Goal: Navigation & Orientation: Find specific page/section

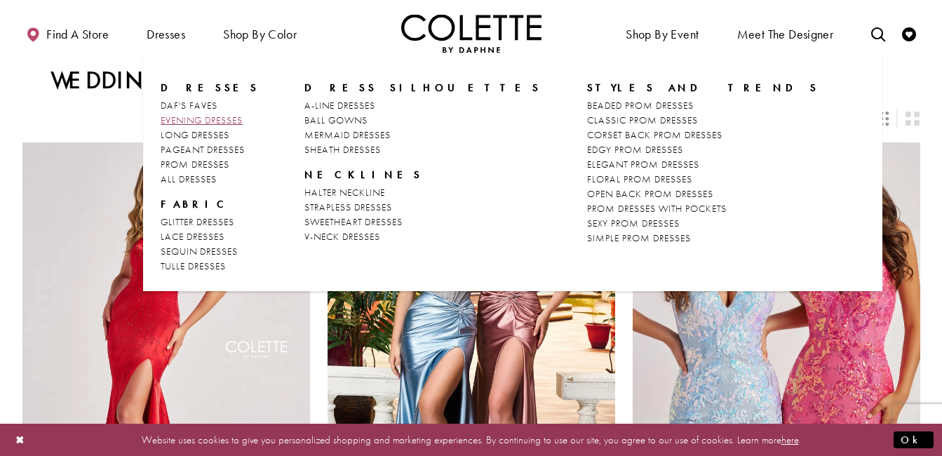
click at [199, 117] on span "EVENING DRESSES" at bounding box center [202, 120] width 82 height 13
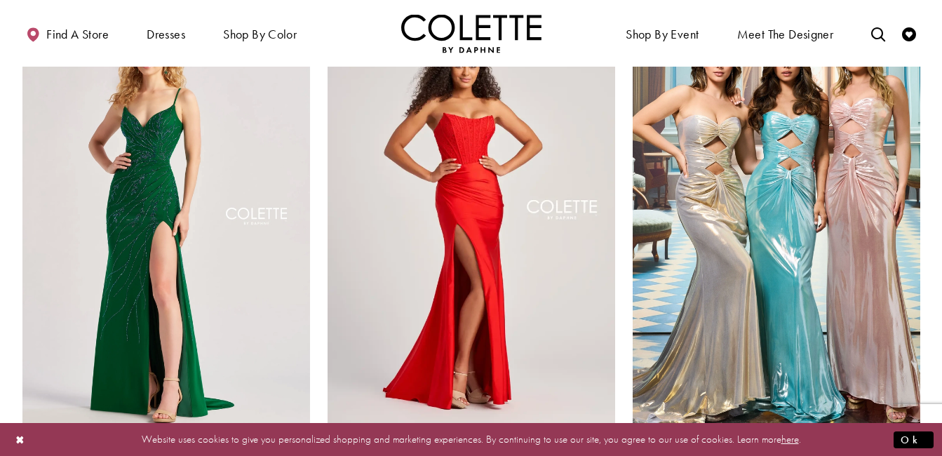
scroll to position [594, 0]
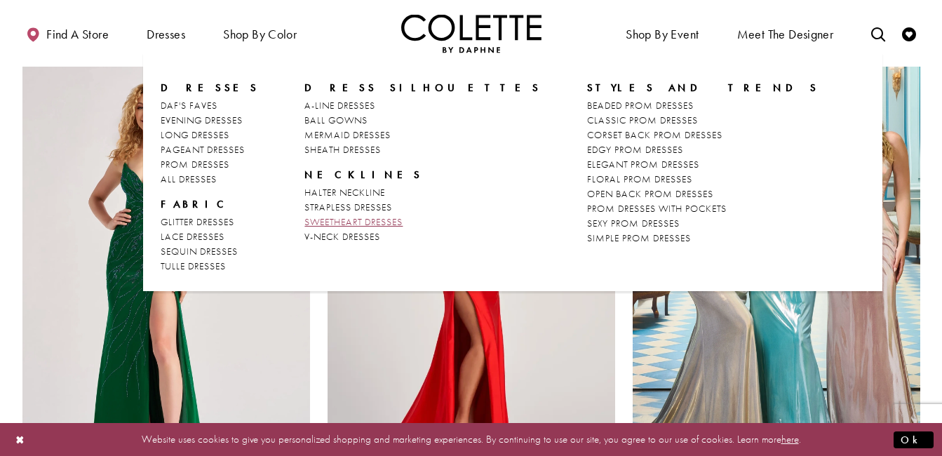
click at [305, 215] on span "SWEETHEART DRESSES" at bounding box center [354, 221] width 98 height 13
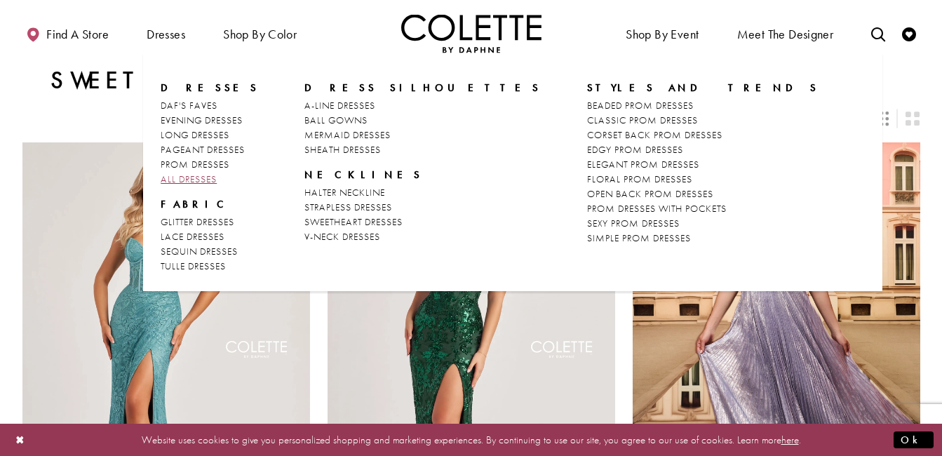
click at [184, 179] on span "ALL DRESSES" at bounding box center [189, 179] width 56 height 13
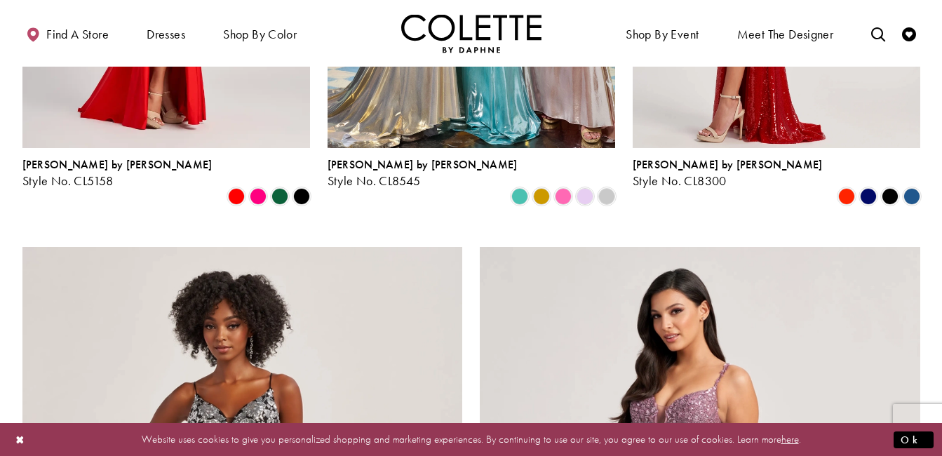
scroll to position [1961, 0]
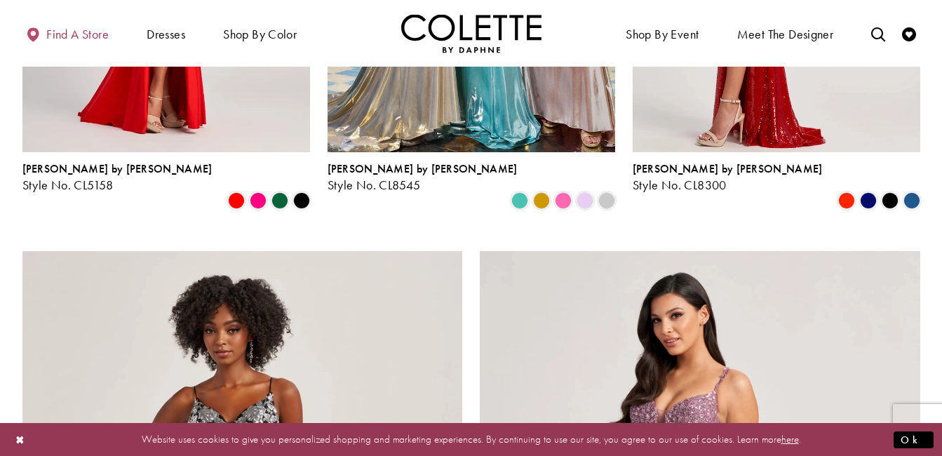
click at [75, 32] on span "Find a store" at bounding box center [77, 34] width 62 height 14
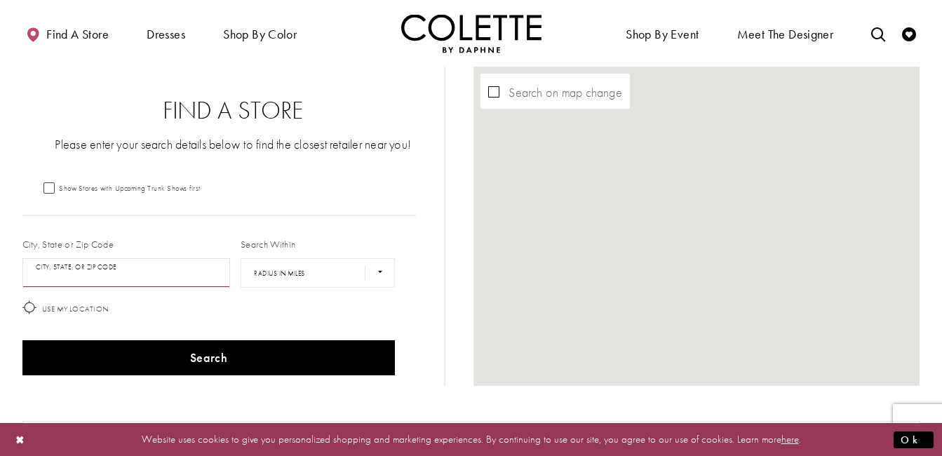
click at [67, 274] on input "City, State, or ZIP Code" at bounding box center [126, 272] width 208 height 29
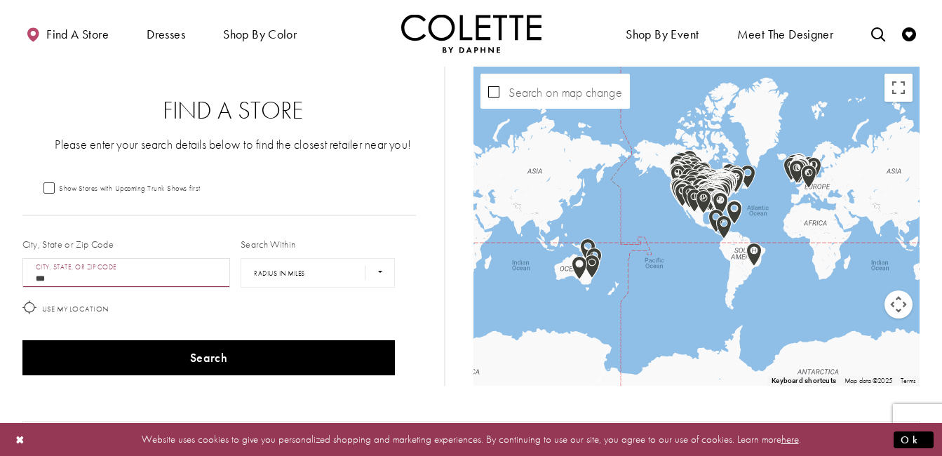
type input "****"
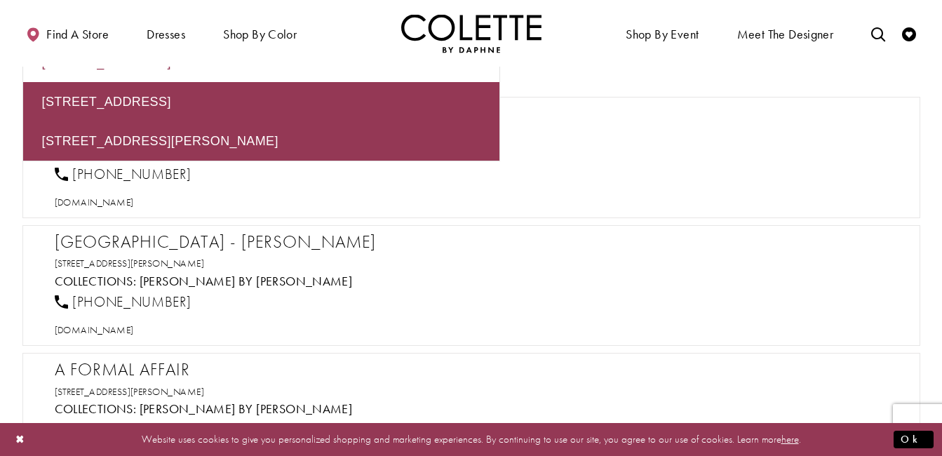
scroll to position [325, 0]
